Goal: Use online tool/utility: Utilize a website feature to perform a specific function

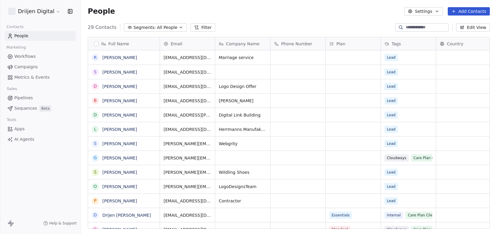
scroll to position [206, 416]
click at [112, 57] on link "[PERSON_NAME]" at bounding box center [119, 57] width 35 height 5
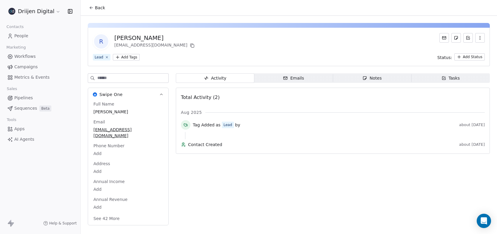
click at [29, 143] on link "AI Agents" at bounding box center [40, 139] width 71 height 10
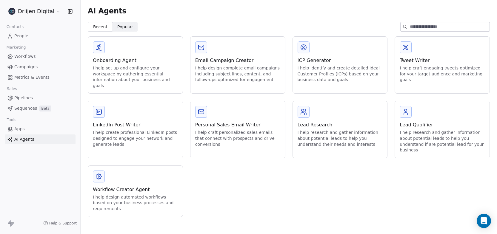
click at [135, 194] on div "I help design automated workflows based on your business processes and requirem…" at bounding box center [135, 203] width 85 height 18
